Goal: Information Seeking & Learning: Learn about a topic

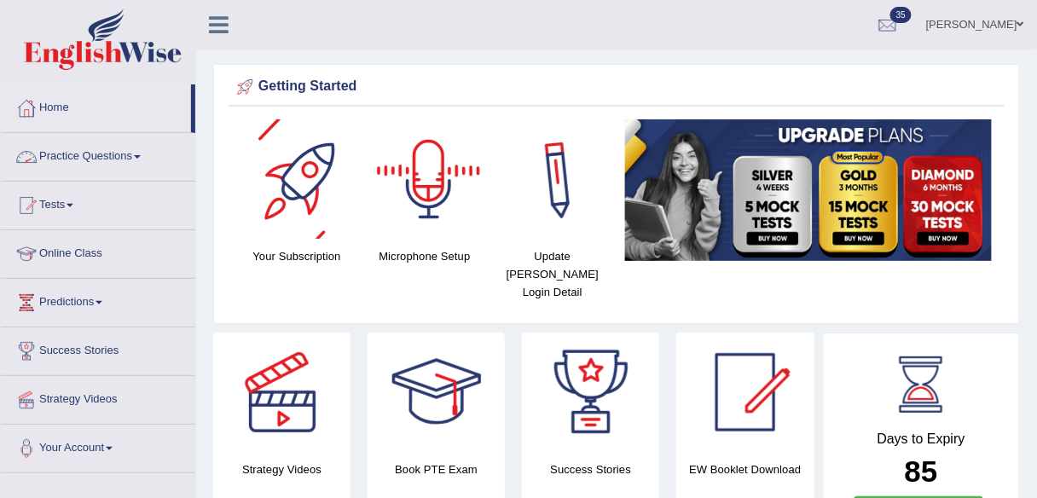
drag, startPoint x: 117, startPoint y: 162, endPoint x: 131, endPoint y: 196, distance: 37.0
click at [117, 163] on link "Practice Questions" at bounding box center [98, 154] width 194 height 43
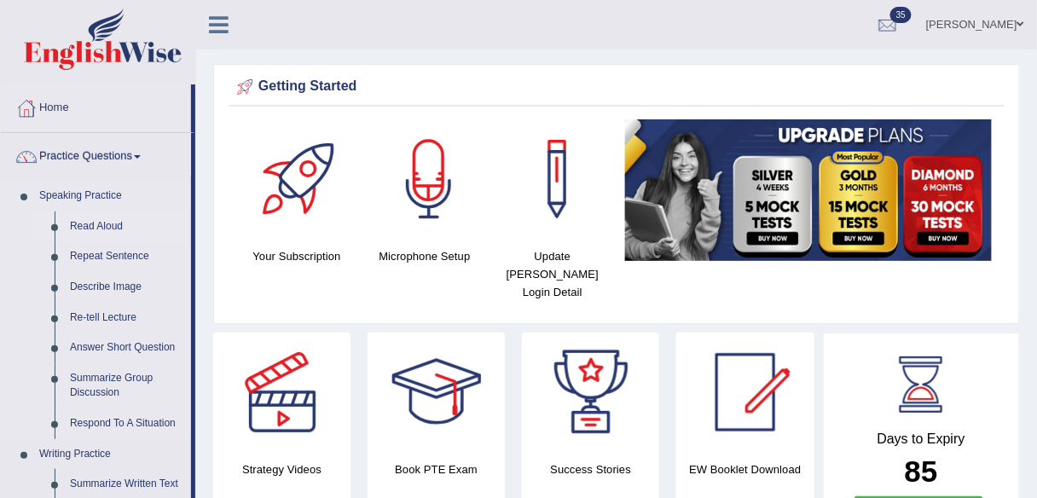
click at [113, 225] on link "Read Aloud" at bounding box center [126, 226] width 129 height 31
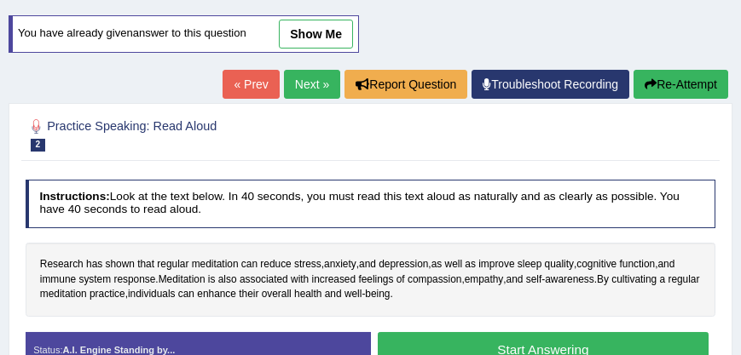
scroll to position [175, 0]
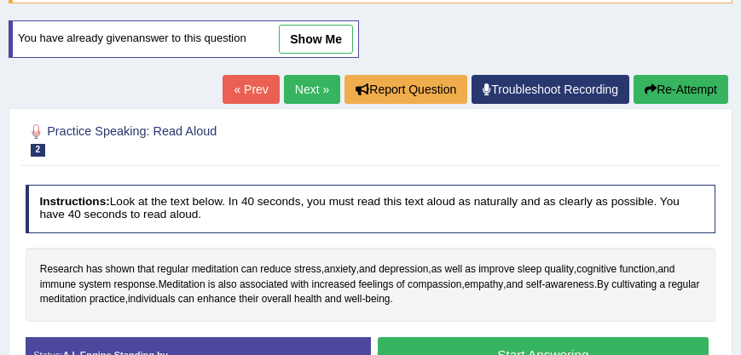
click at [302, 95] on link "Next »" at bounding box center [312, 89] width 56 height 29
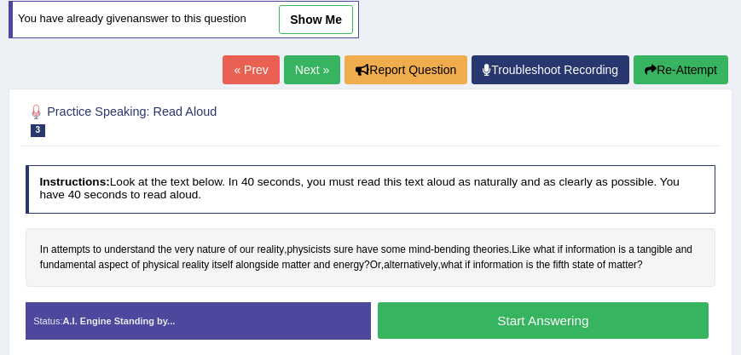
scroll to position [243, 0]
